Goal: Task Accomplishment & Management: Use online tool/utility

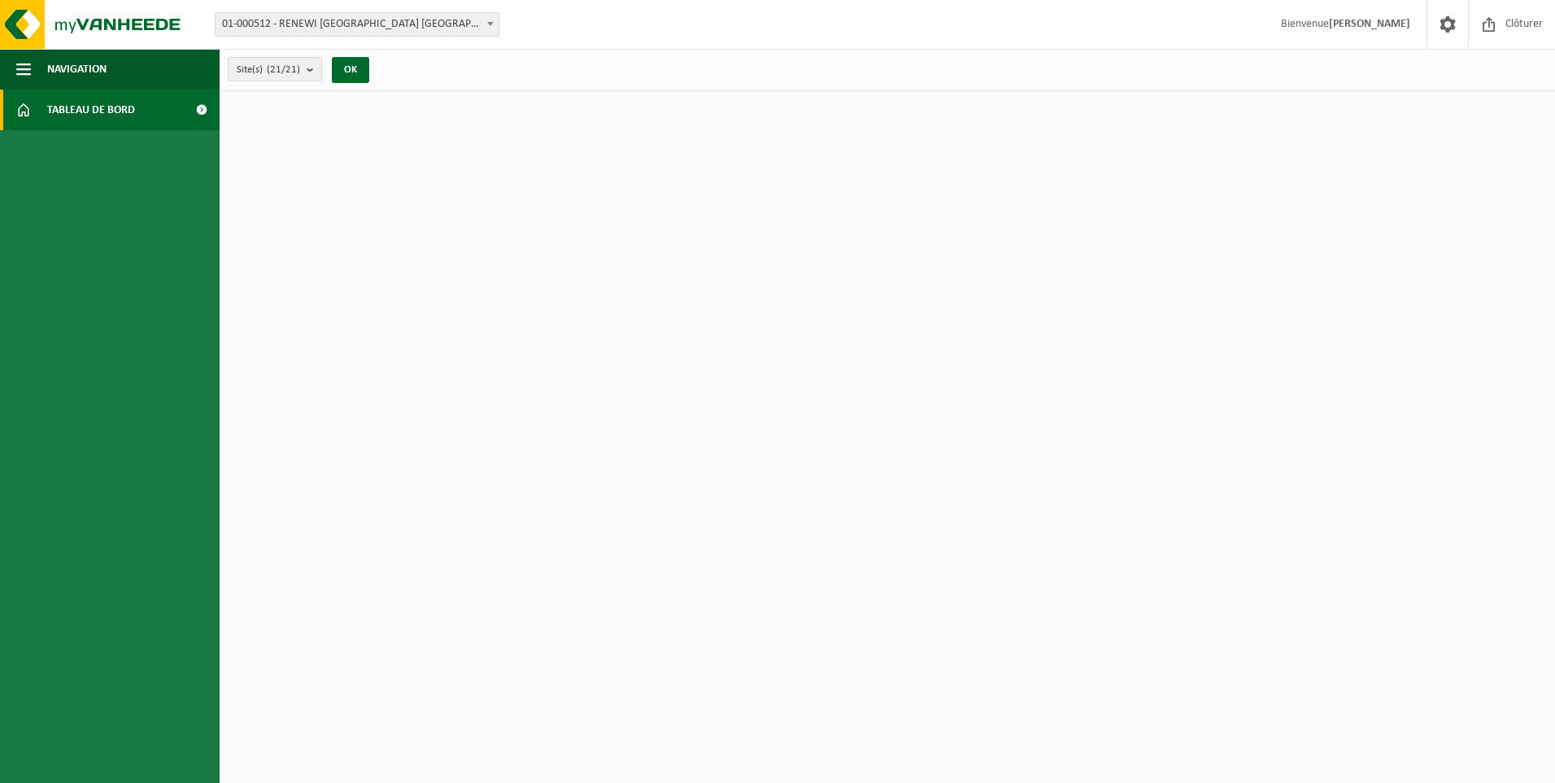
click at [311, 24] on span "01-000512 - RENEWI [GEOGRAPHIC_DATA] [GEOGRAPHIC_DATA] - [GEOGRAPHIC_DATA]" at bounding box center [357, 24] width 283 height 23
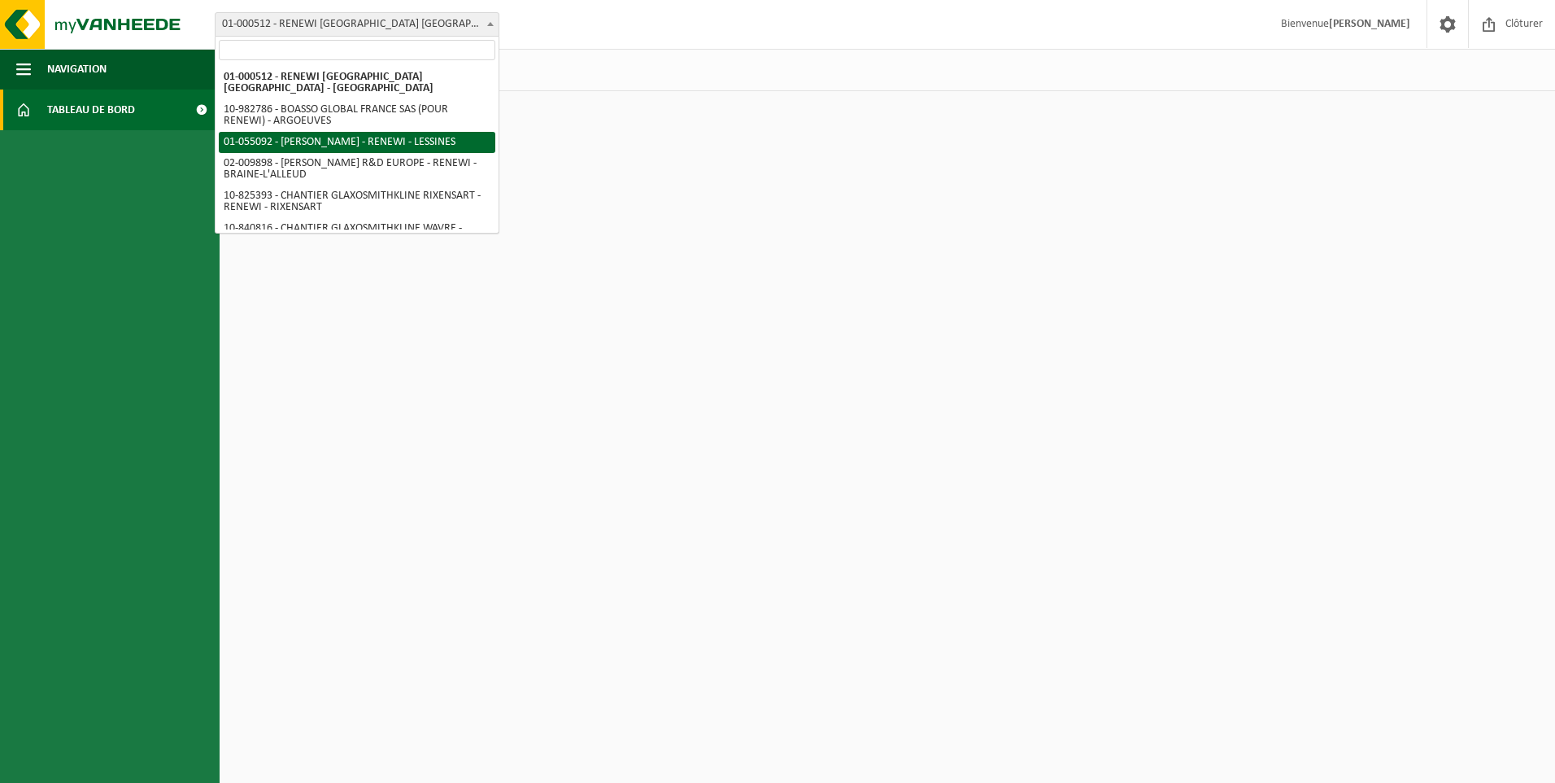
select select "8857"
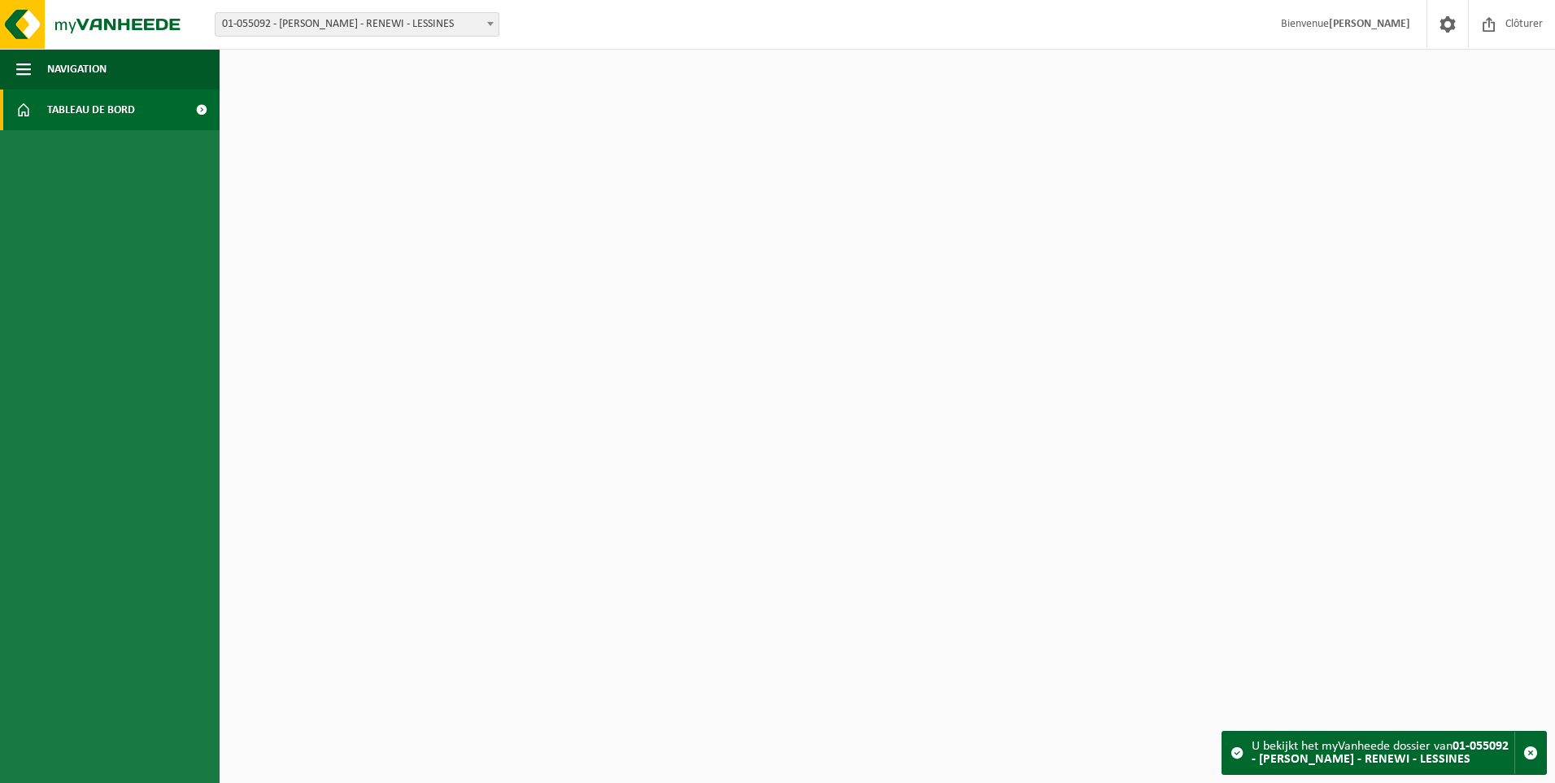
click at [93, 99] on span "Tableau de bord" at bounding box center [91, 109] width 88 height 41
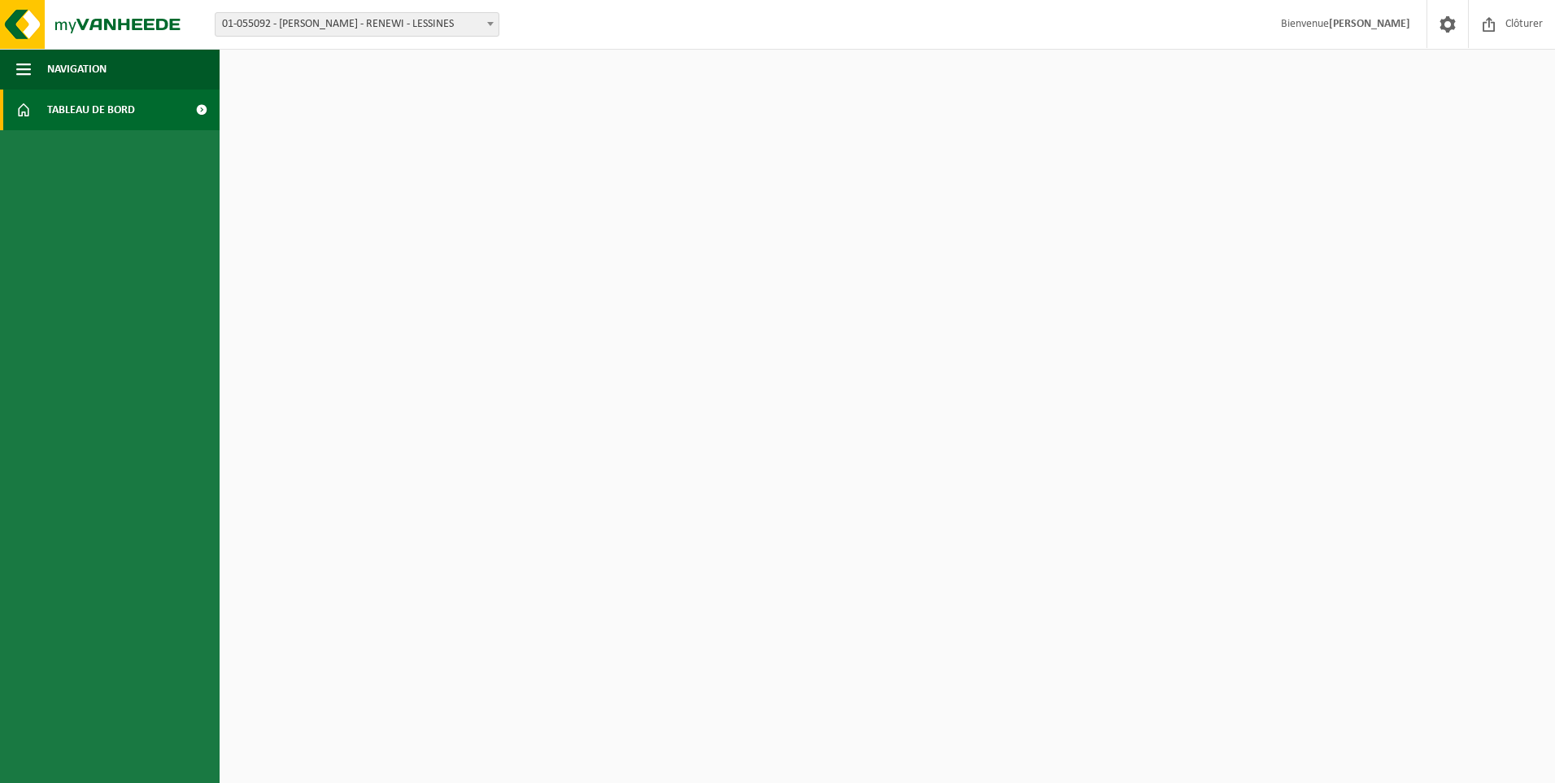
click at [418, 17] on span "01-055092 - [PERSON_NAME] - RENEWI - LESSINES" at bounding box center [357, 24] width 283 height 23
click at [868, 118] on html "Site: 01-000512 - RENEWI BELGIUM NV - LOMMEL 10-982786 - BOASSO GLOBAL FRANCE S…" at bounding box center [777, 391] width 1555 height 783
click at [102, 108] on span "Tableau de bord" at bounding box center [91, 109] width 88 height 41
click at [482, 25] on span "01-055092 - [PERSON_NAME] - RENEWI - LESSINES" at bounding box center [357, 24] width 285 height 24
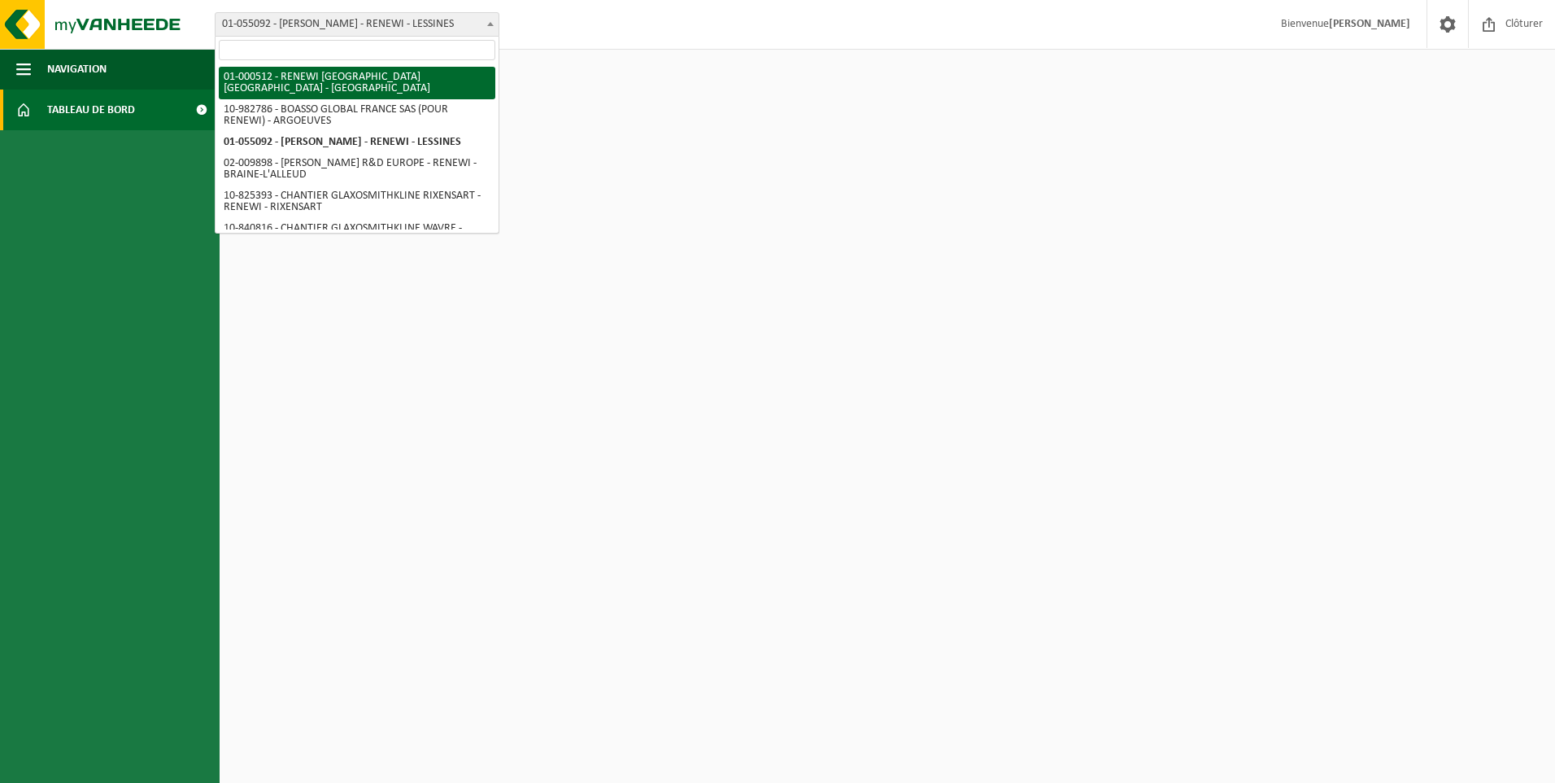
select select "62"
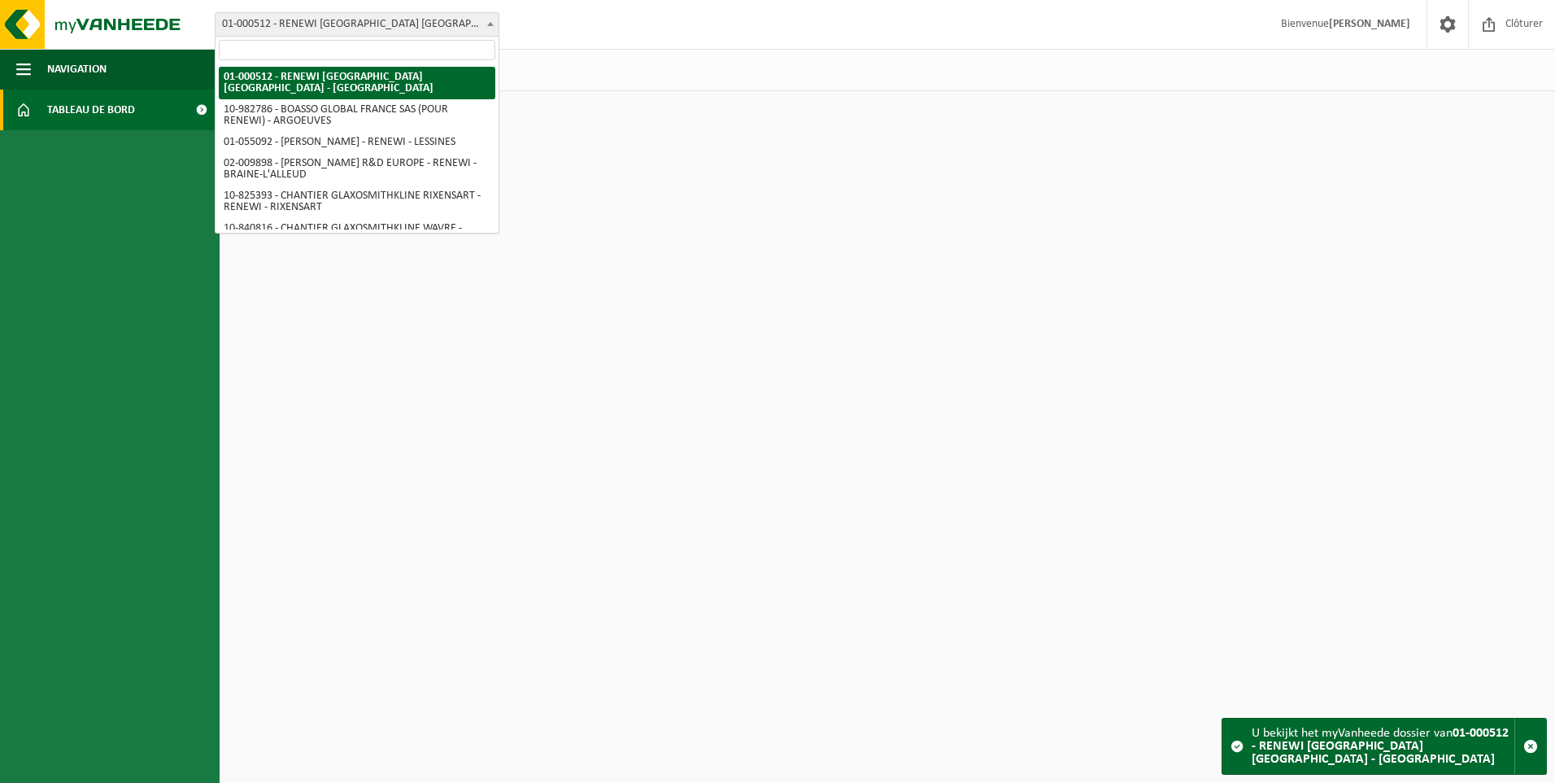
click at [487, 26] on span at bounding box center [490, 23] width 16 height 21
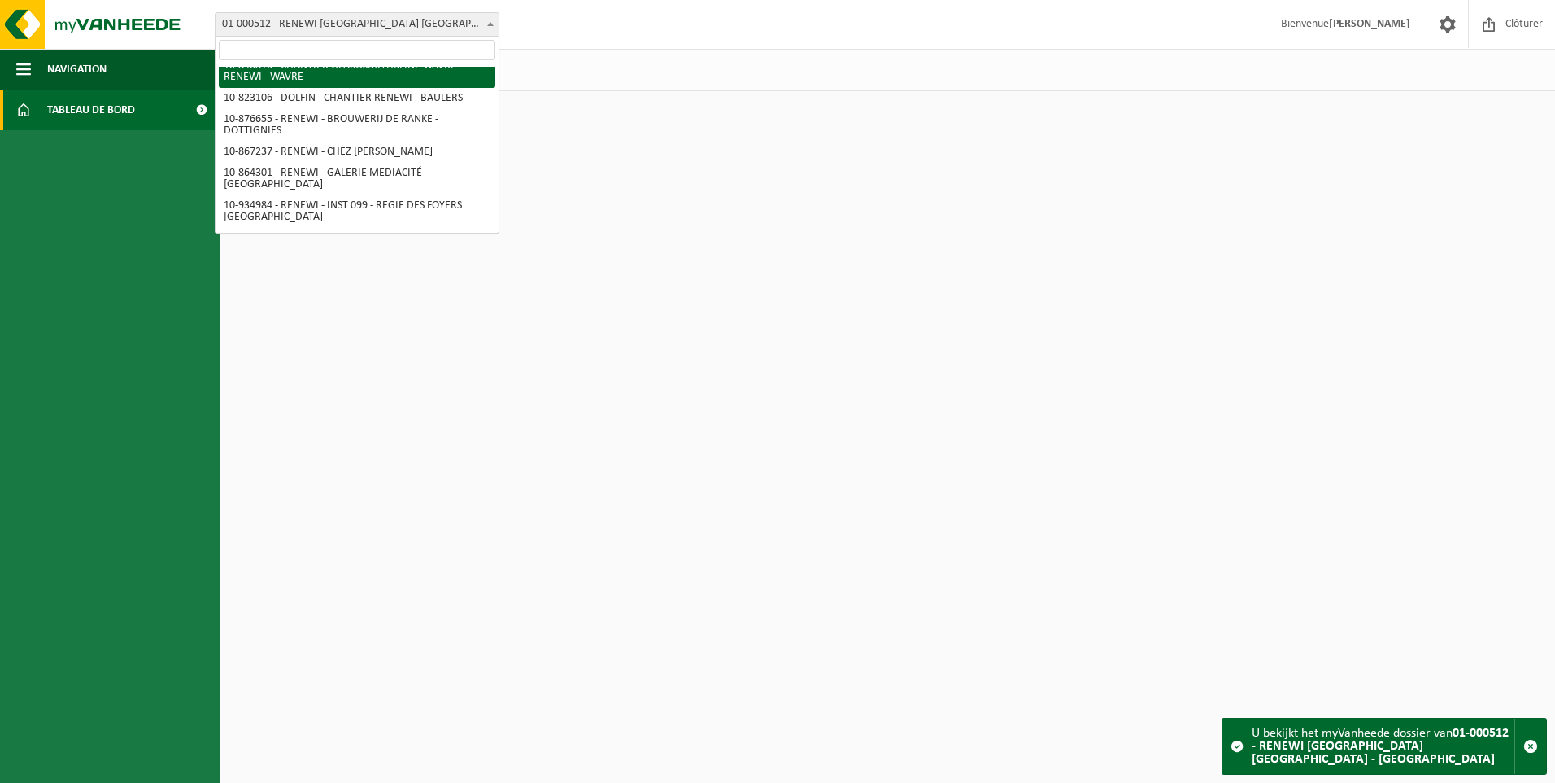
scroll to position [244, 0]
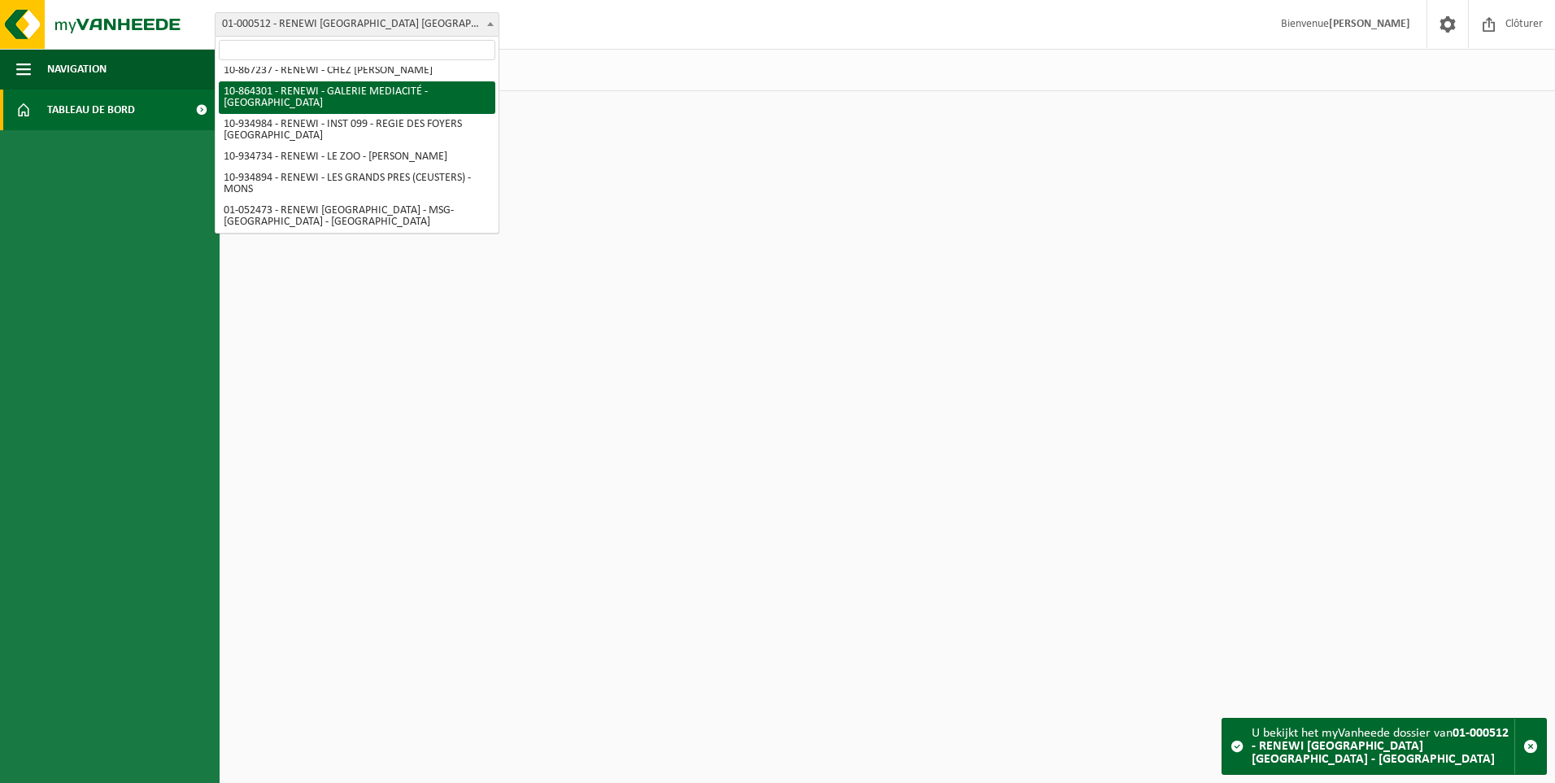
click at [355, 45] on input "search" at bounding box center [357, 50] width 277 height 20
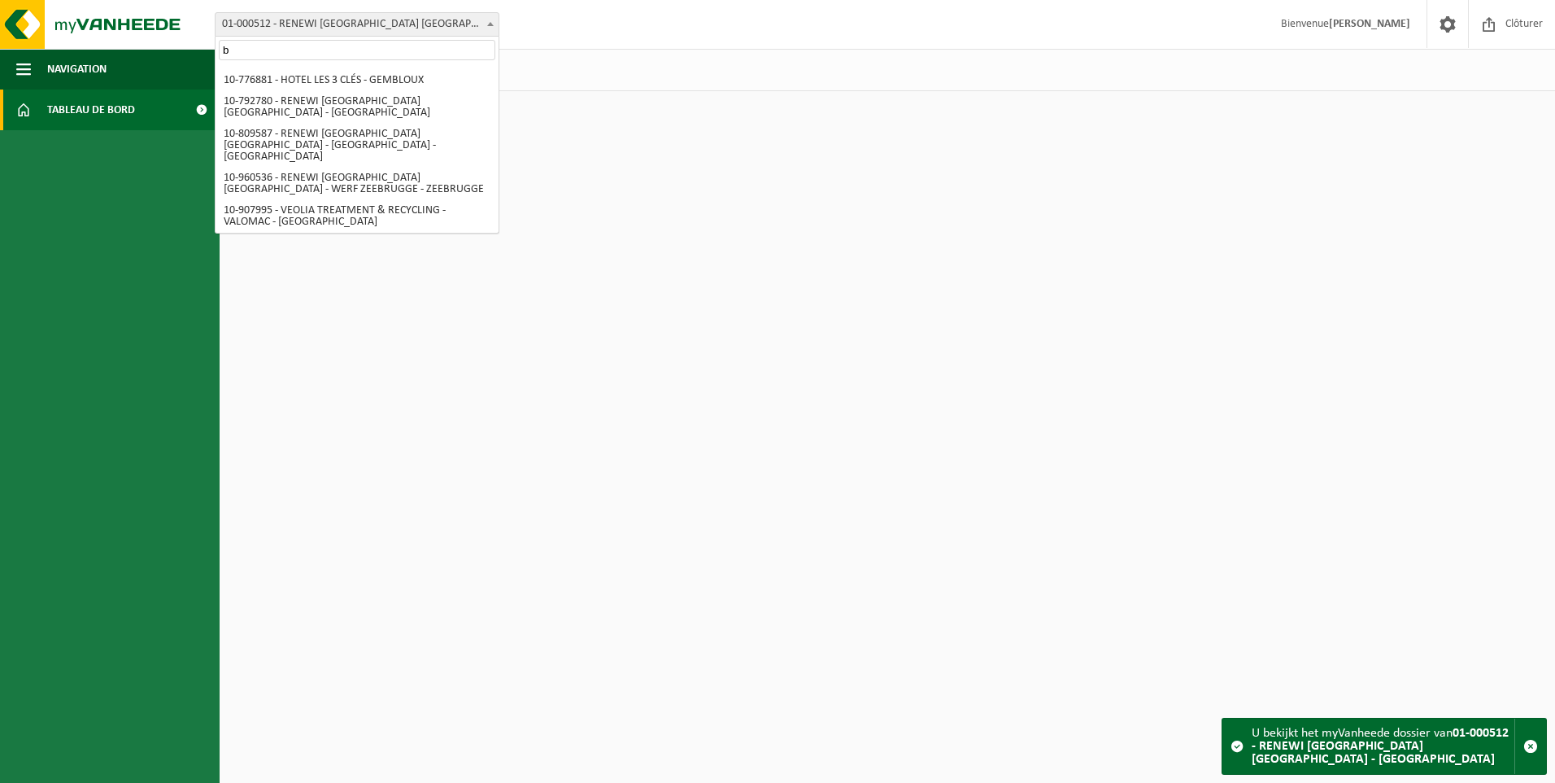
scroll to position [0, 0]
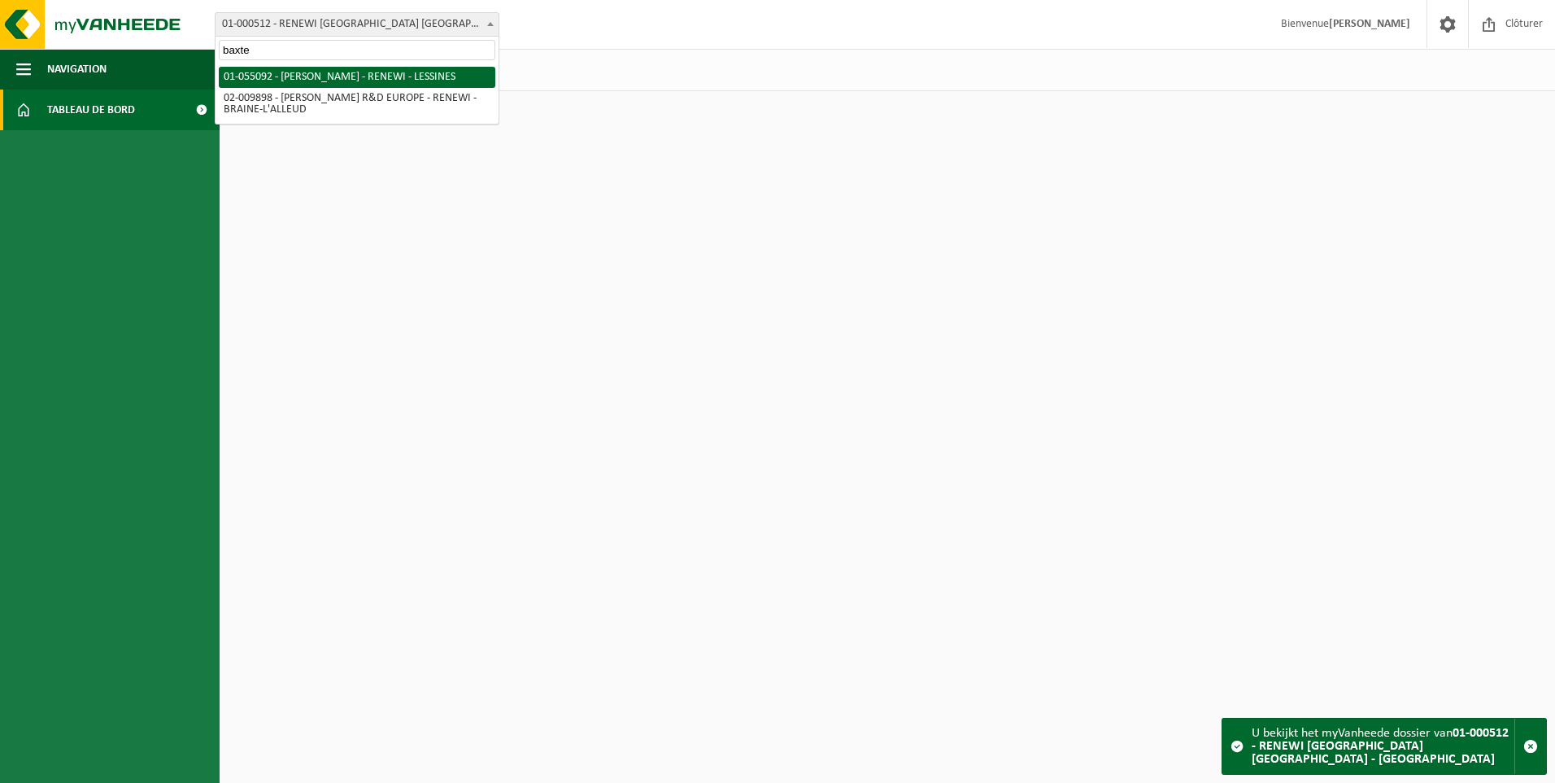
type input "baxter"
select select "8857"
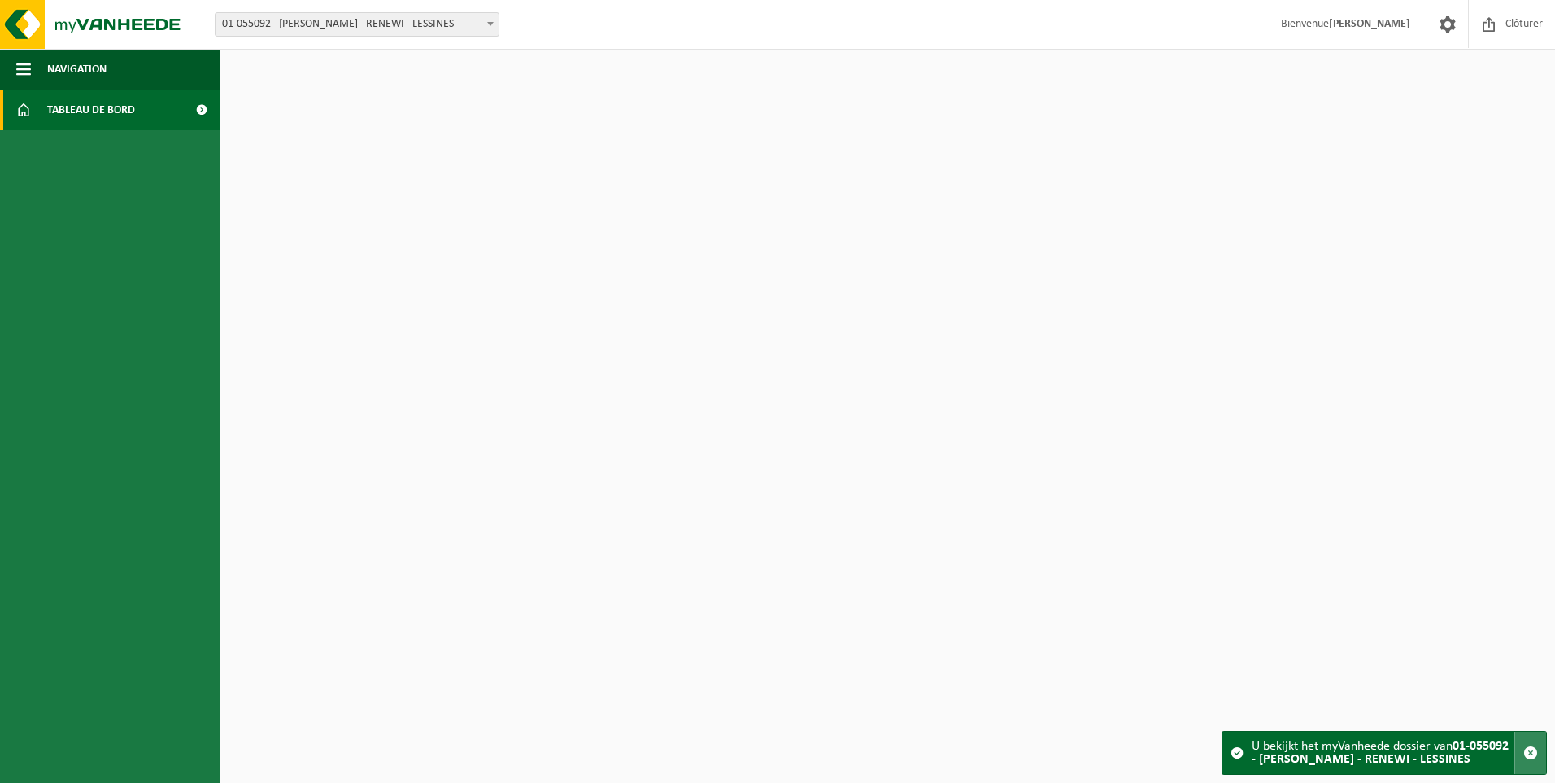
click at [1526, 753] on span "button" at bounding box center [1531, 752] width 15 height 15
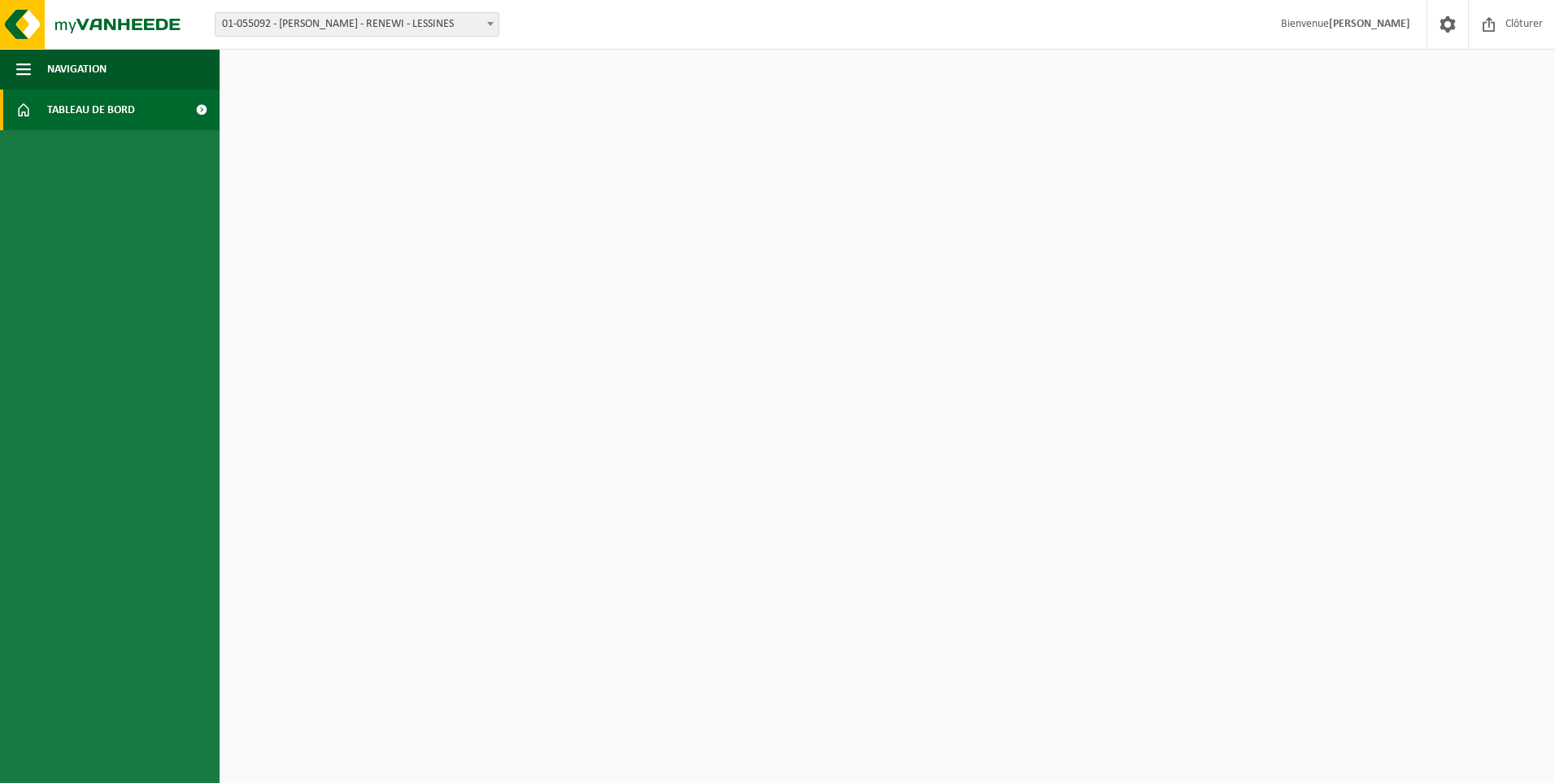
click at [257, 24] on span "01-055092 - [PERSON_NAME] - RENEWI - LESSINES" at bounding box center [357, 24] width 283 height 23
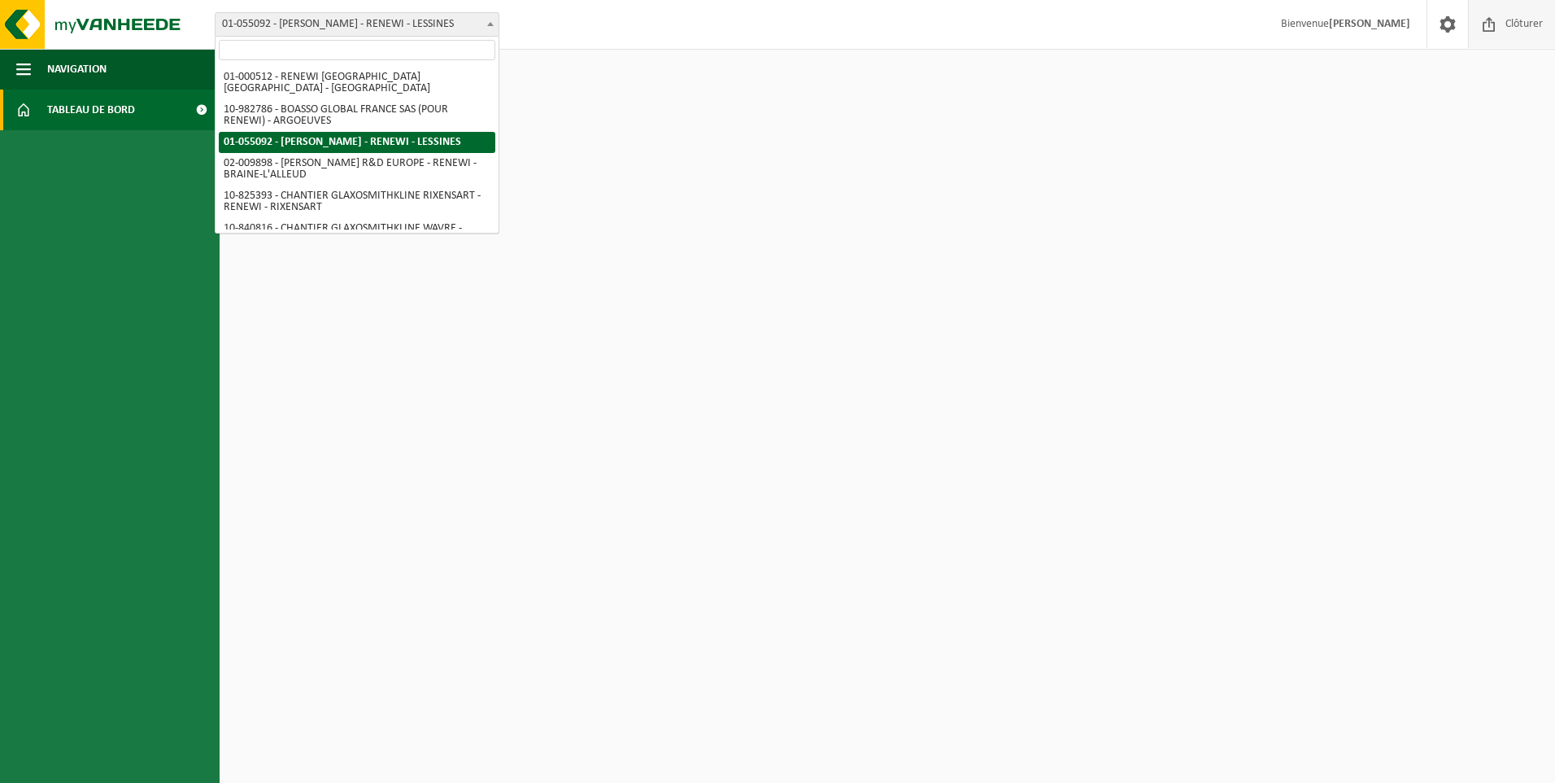
click at [1487, 28] on span at bounding box center [1489, 24] width 24 height 48
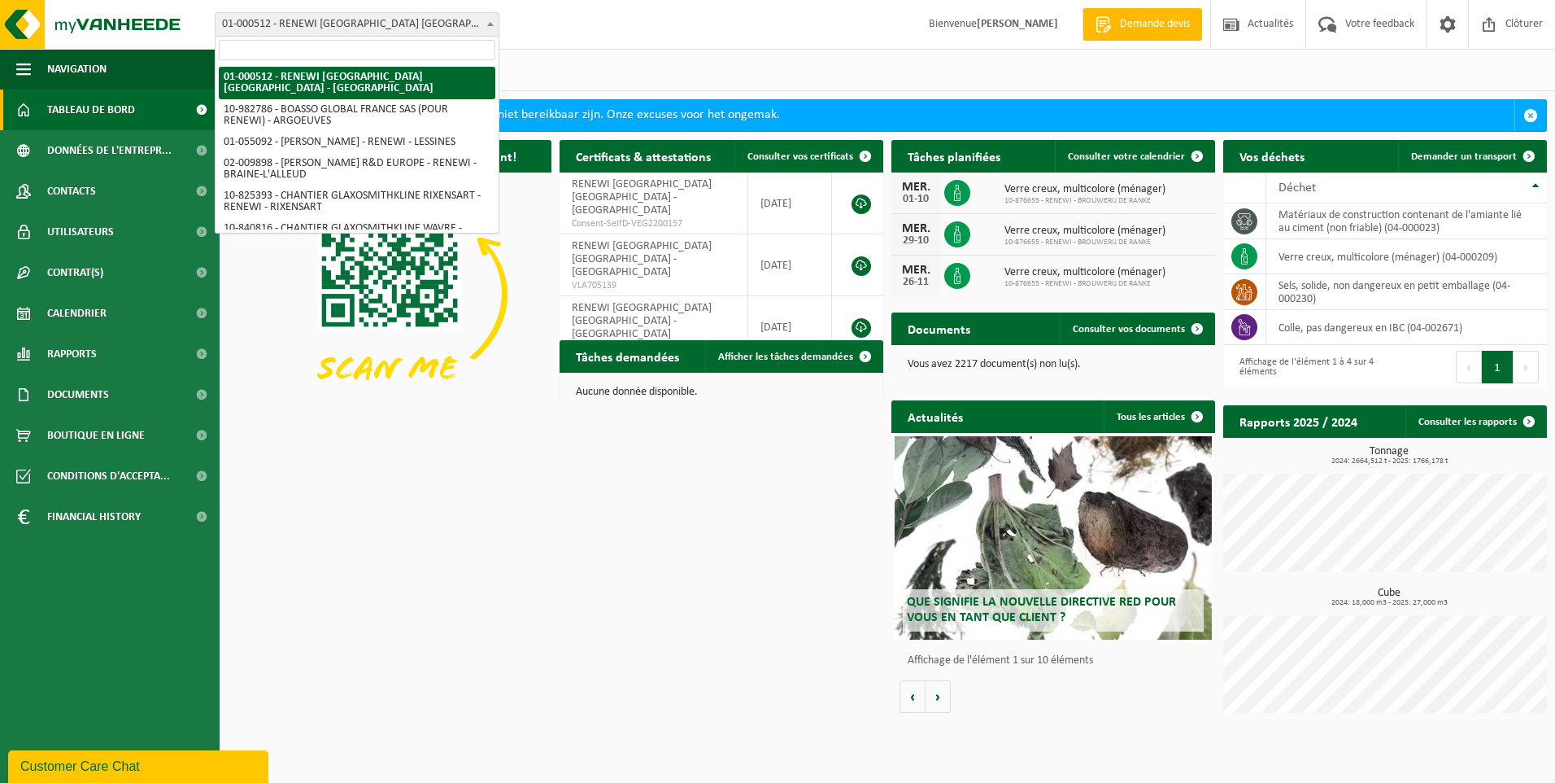
click at [403, 25] on span "01-000512 - RENEWI [GEOGRAPHIC_DATA] [GEOGRAPHIC_DATA] - [GEOGRAPHIC_DATA]" at bounding box center [357, 24] width 283 height 23
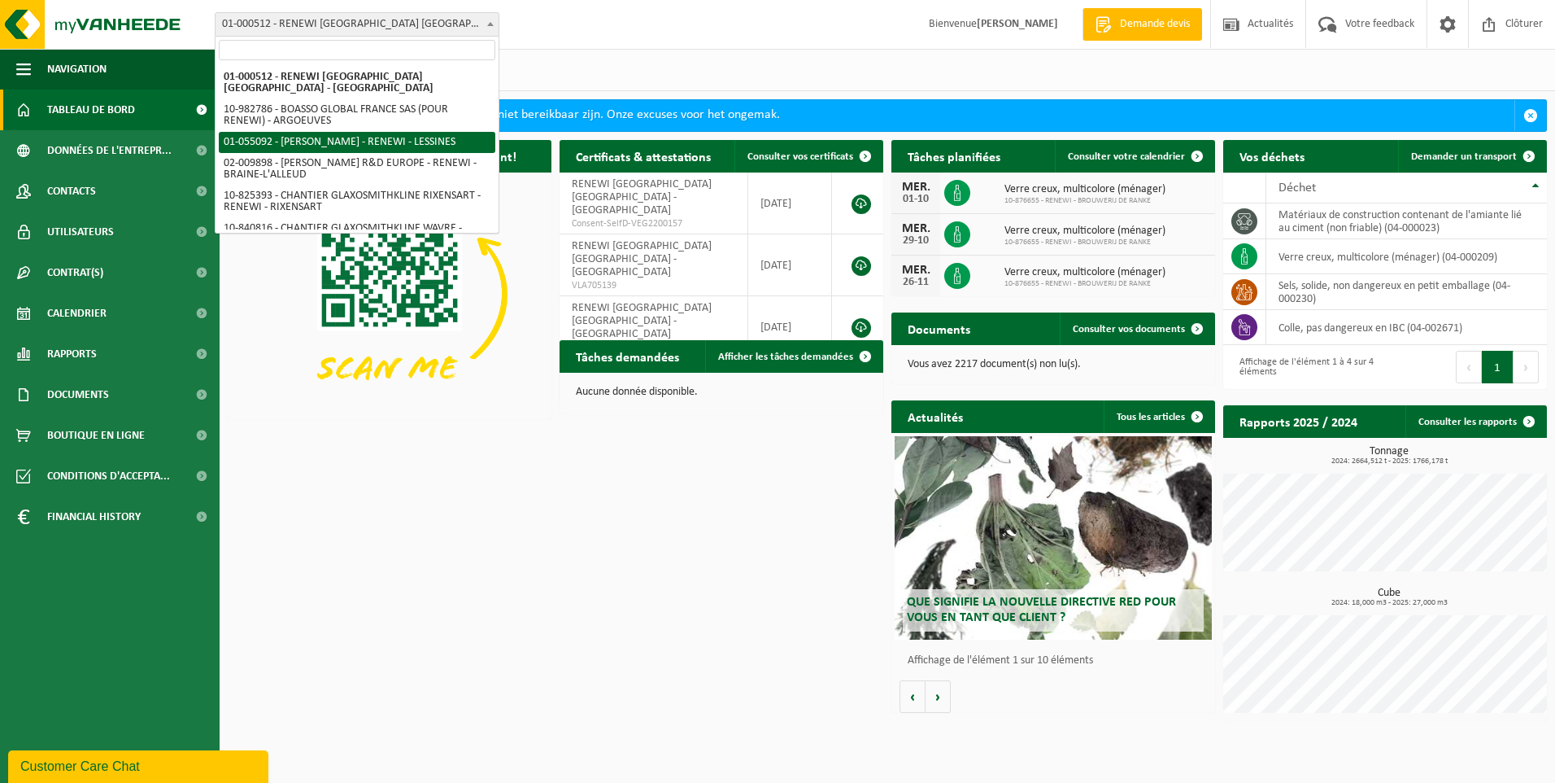
select select "8857"
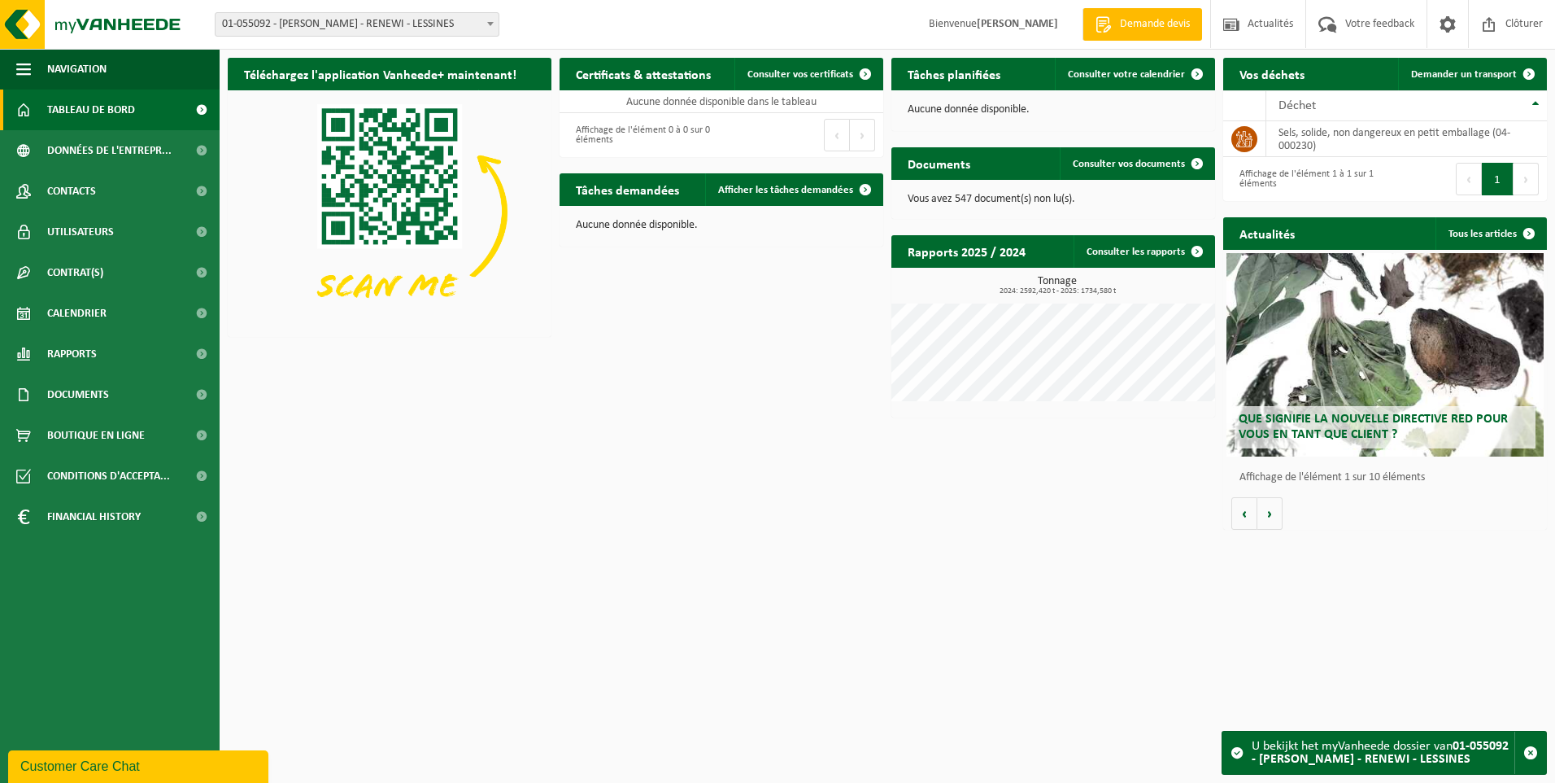
click at [1522, 177] on button "Suivant" at bounding box center [1526, 179] width 25 height 33
click at [1508, 180] on button "1" at bounding box center [1498, 179] width 32 height 33
click at [1524, 181] on button "Suivant" at bounding box center [1526, 179] width 25 height 33
click at [1516, 72] on span at bounding box center [1529, 74] width 33 height 33
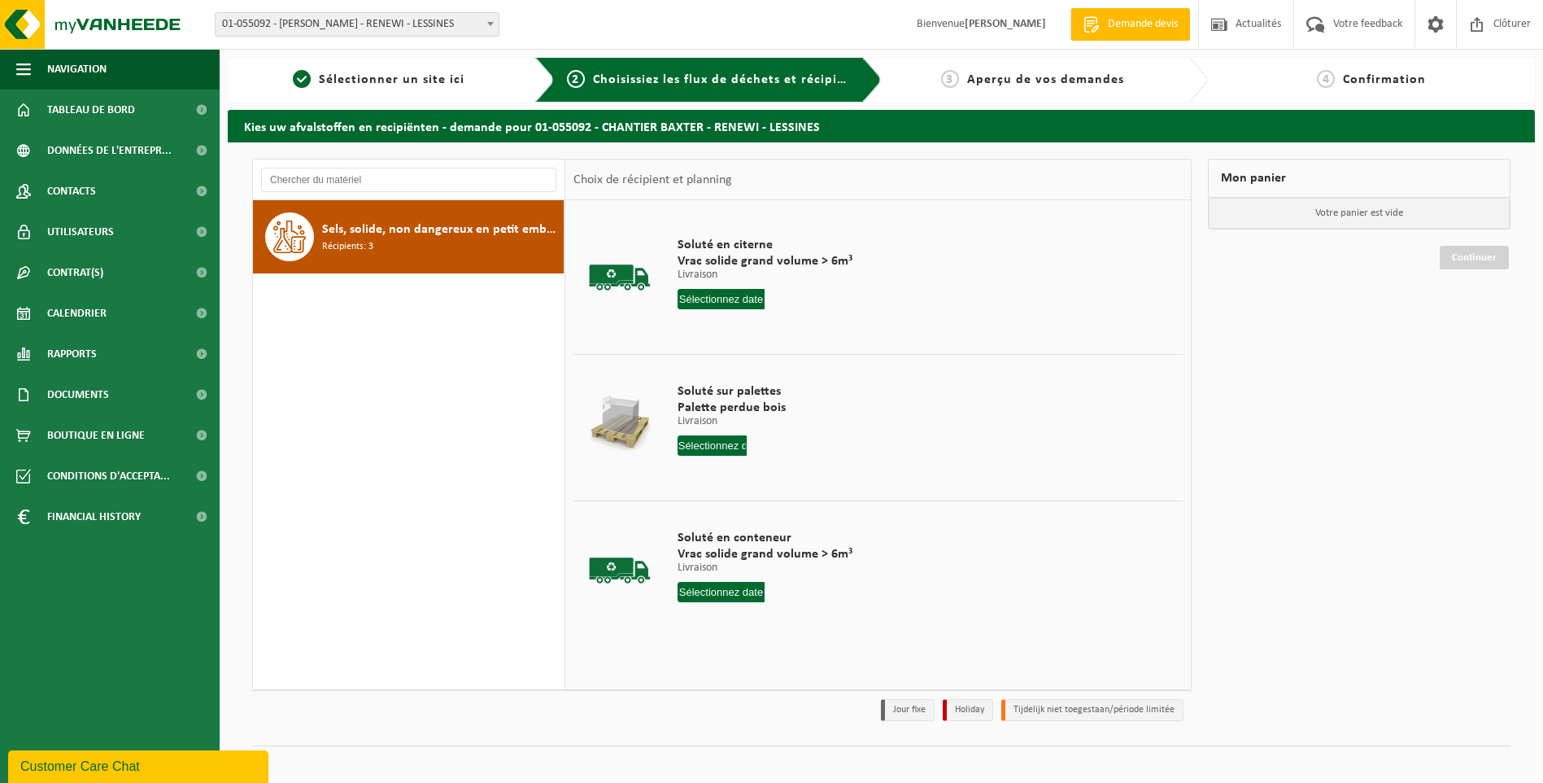
click at [430, 229] on span "Sels, solide, non dangereux en petit emballage" at bounding box center [441, 230] width 238 height 20
click at [750, 591] on input "text" at bounding box center [722, 592] width 88 height 20
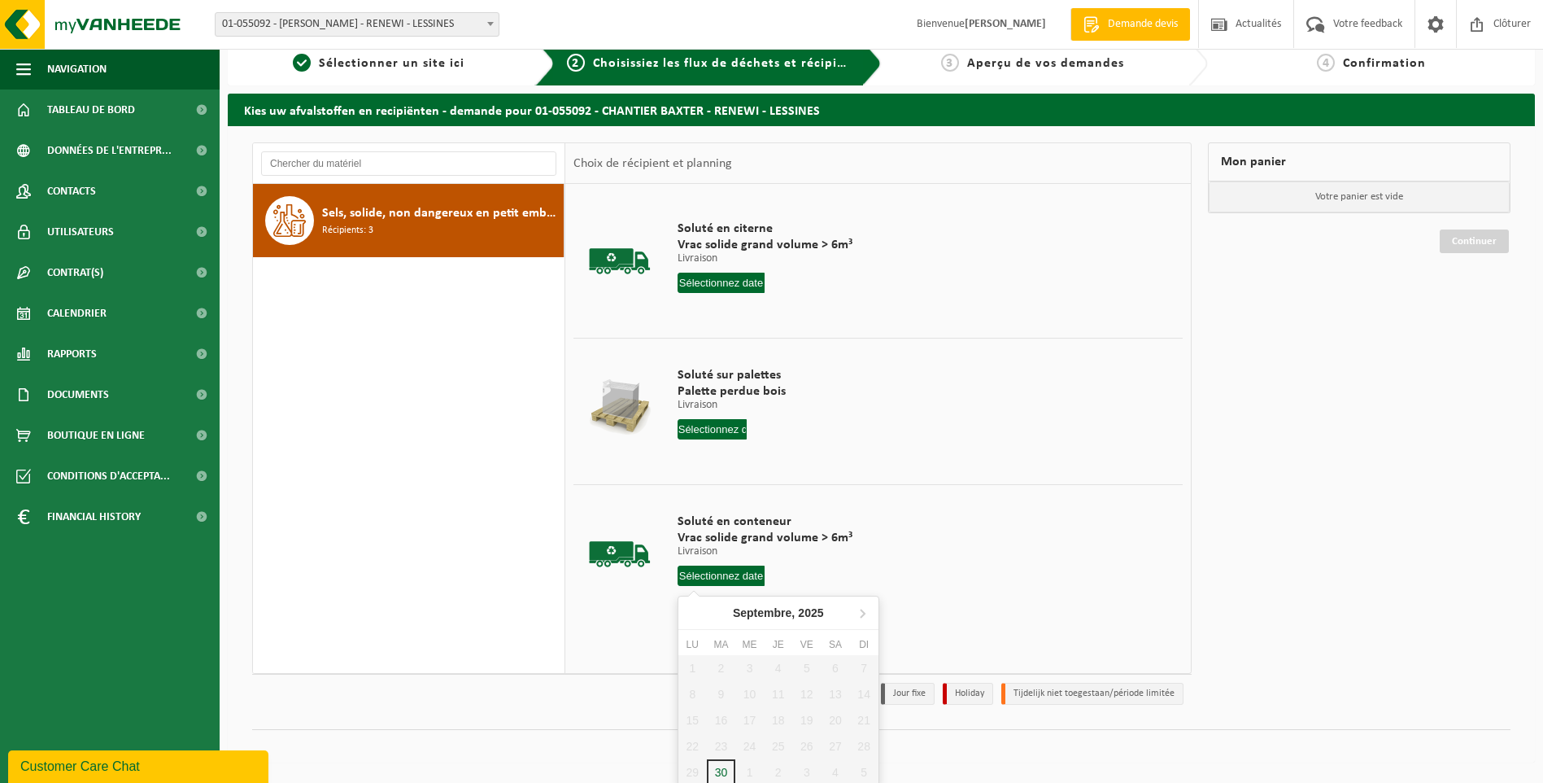
scroll to position [20, 0]
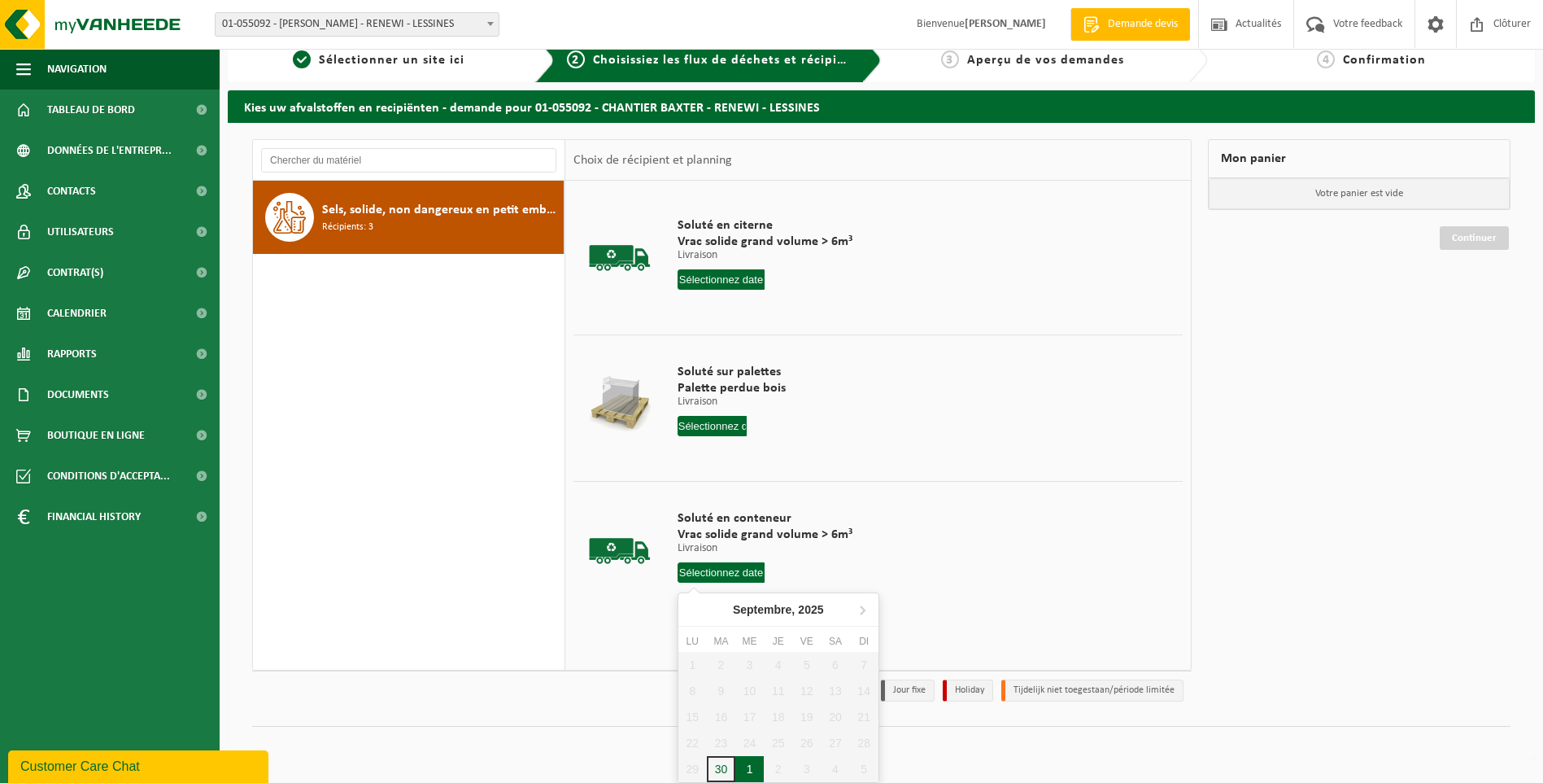
click at [756, 765] on div "1" at bounding box center [749, 769] width 28 height 26
type input "à partir de 2025-10-01"
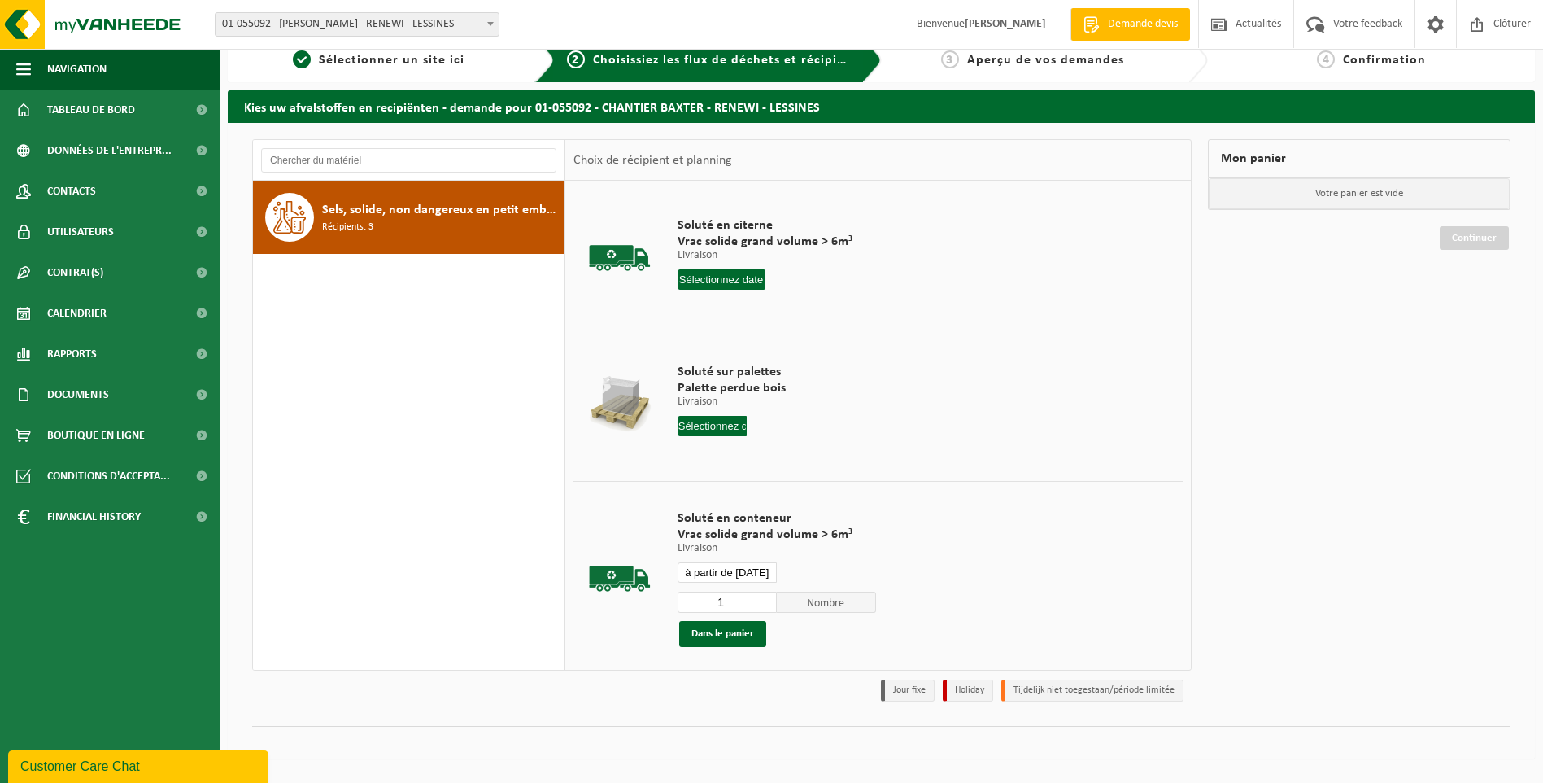
scroll to position [12, 0]
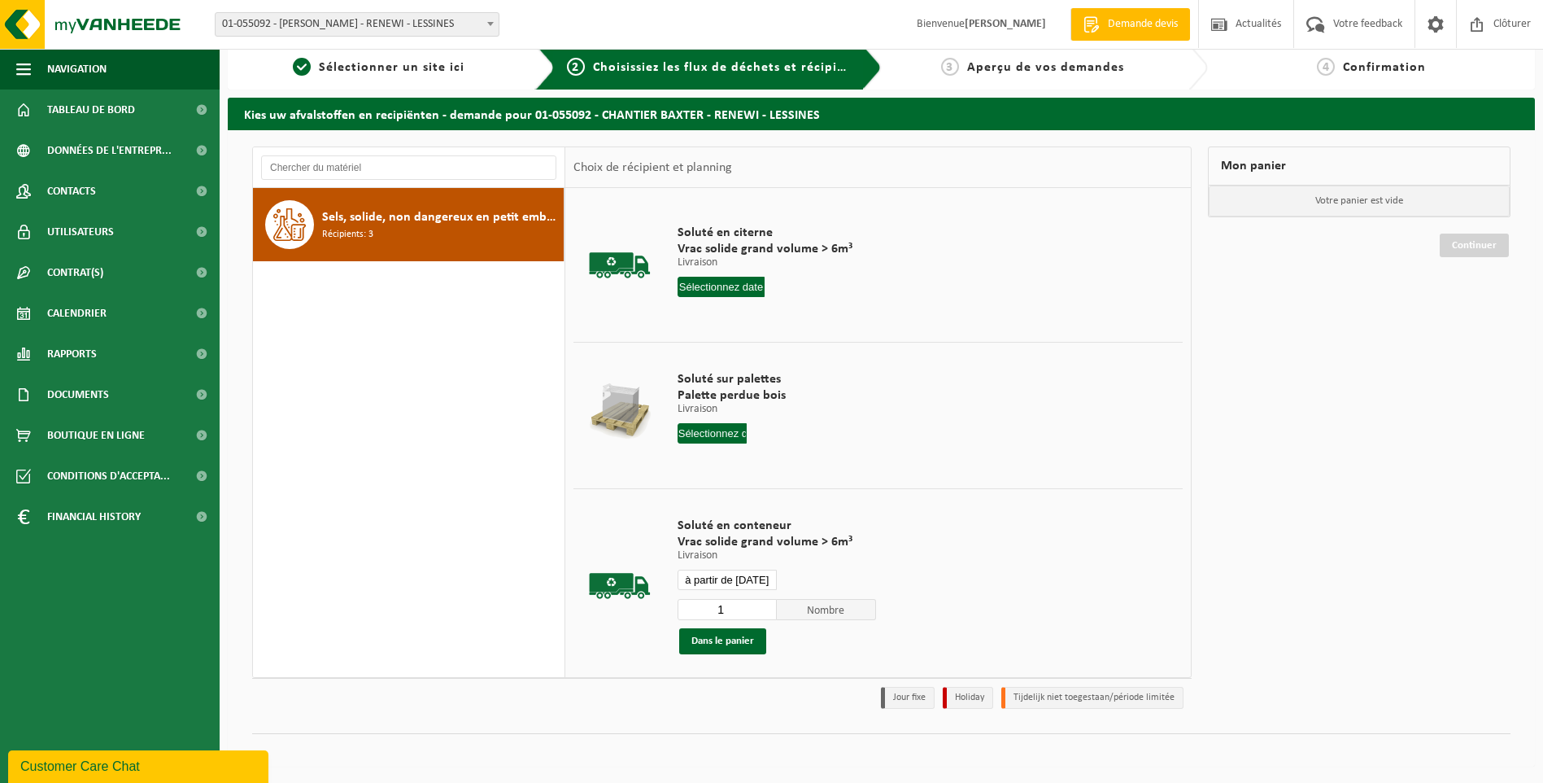
click at [739, 613] on input "1" at bounding box center [727, 609] width 99 height 21
type input "2"
click at [758, 606] on input "2" at bounding box center [727, 609] width 99 height 21
click at [745, 639] on button "Dans le panier" at bounding box center [722, 641] width 87 height 26
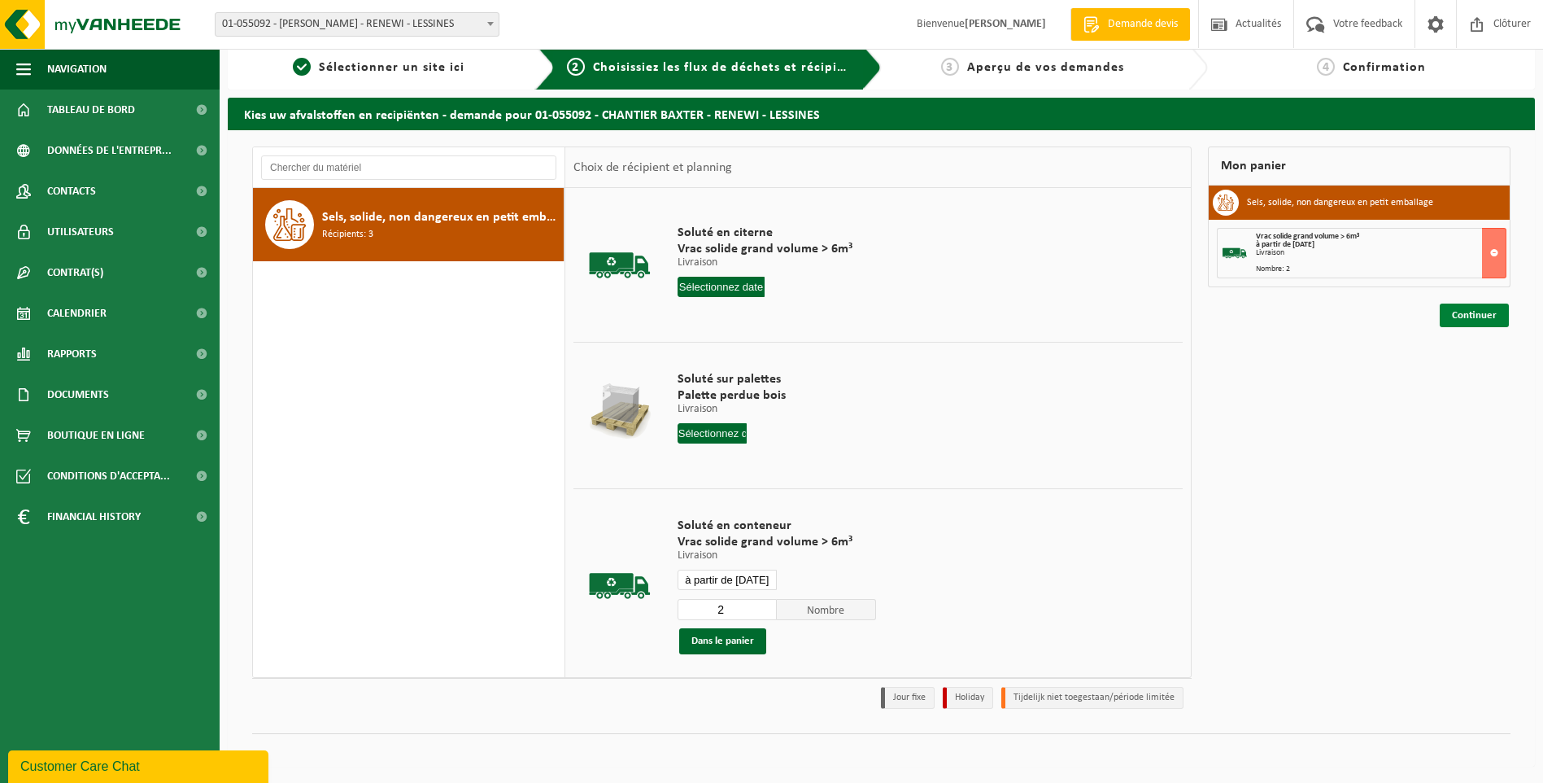
click at [1480, 316] on link "Continuer" at bounding box center [1474, 315] width 69 height 24
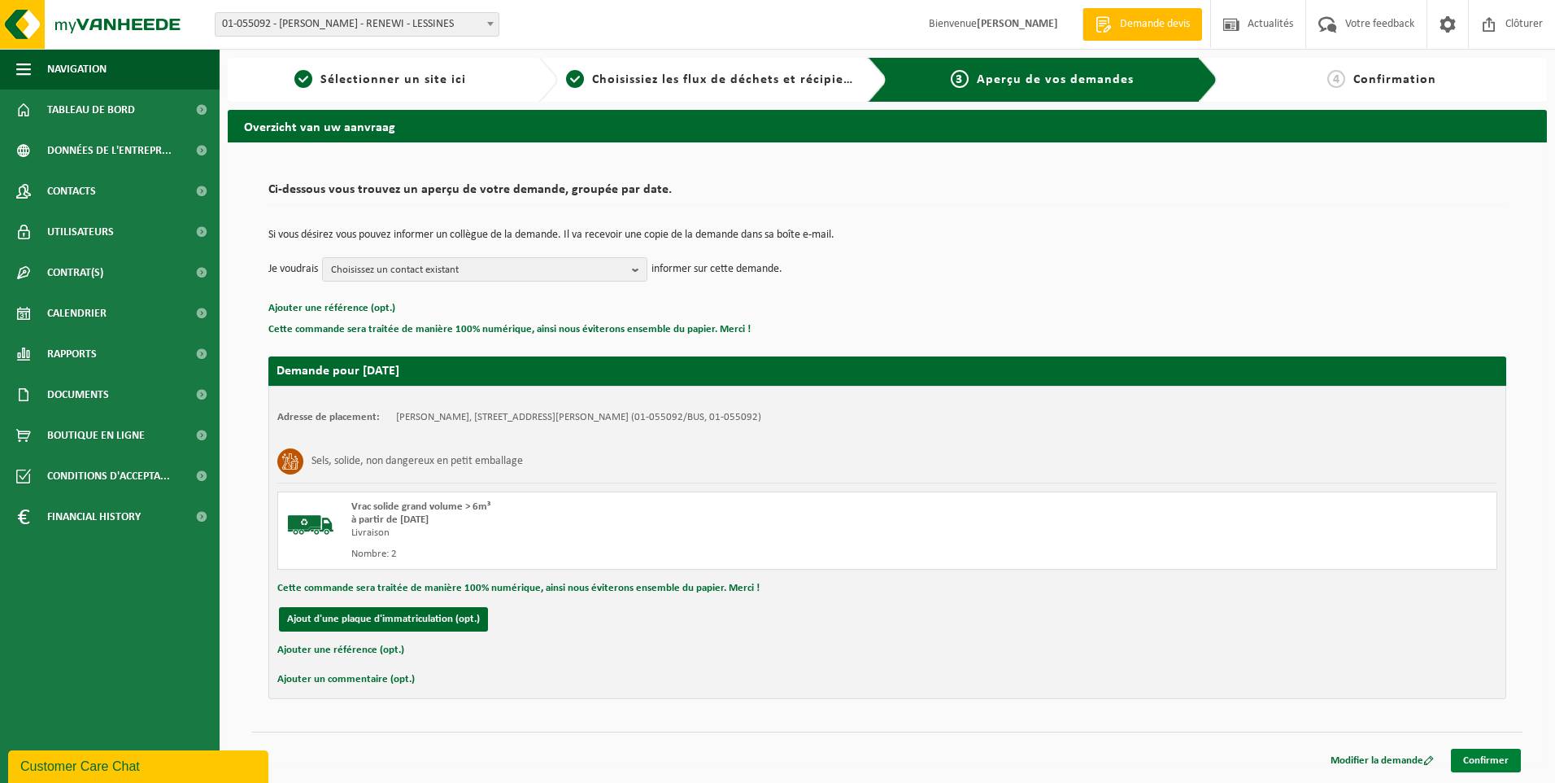
click at [1483, 757] on link "Confirmer" at bounding box center [1486, 760] width 70 height 24
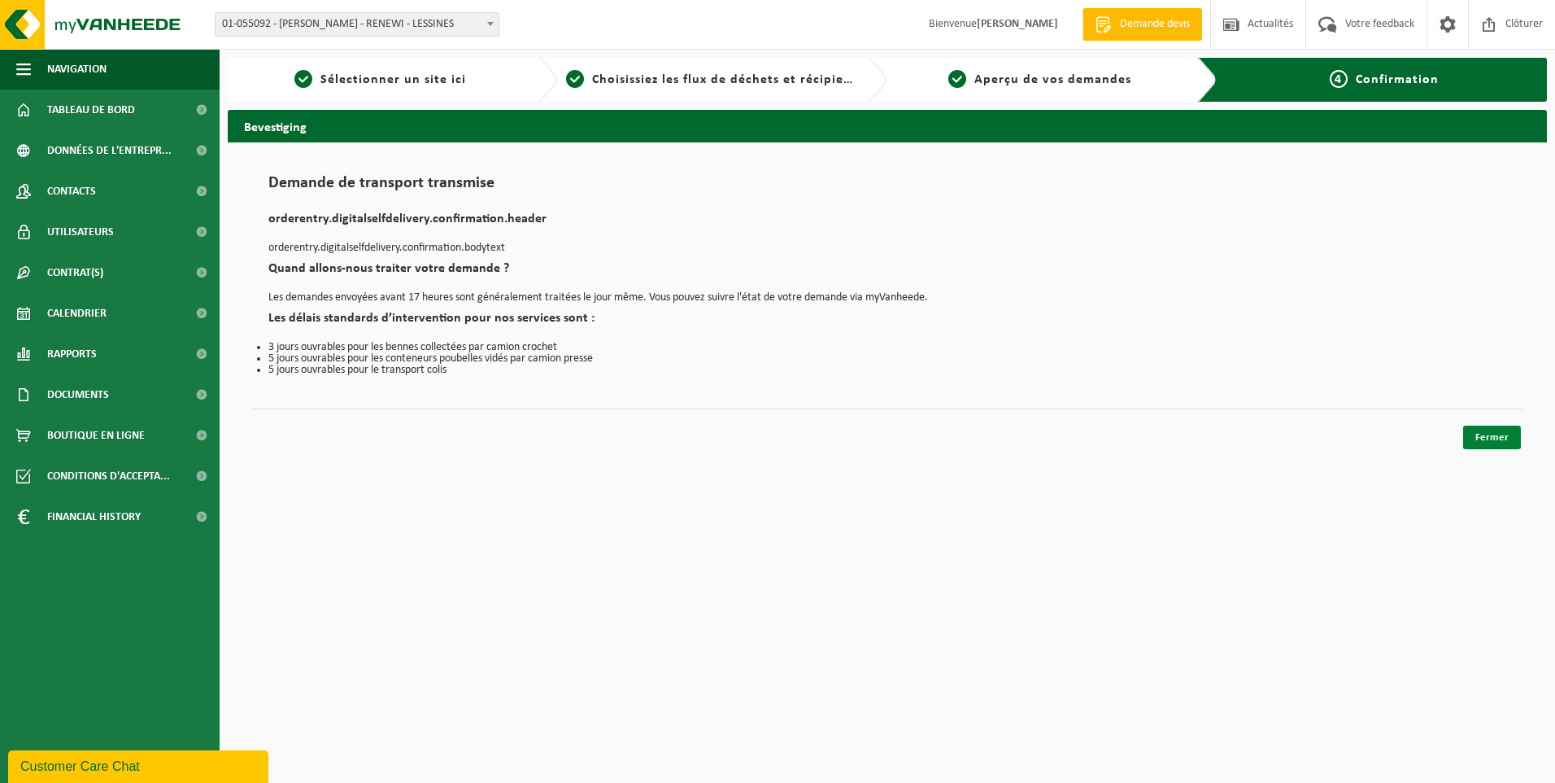
click at [1484, 434] on link "Fermer" at bounding box center [1492, 437] width 58 height 24
